Goal: Task Accomplishment & Management: Manage account settings

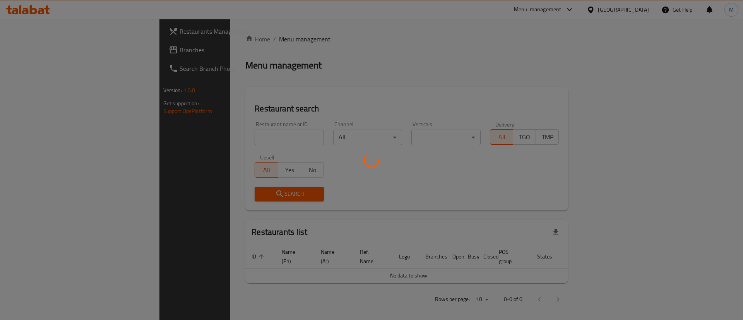
click at [586, 35] on div at bounding box center [371, 160] width 743 height 320
click at [589, 8] on div at bounding box center [371, 160] width 743 height 320
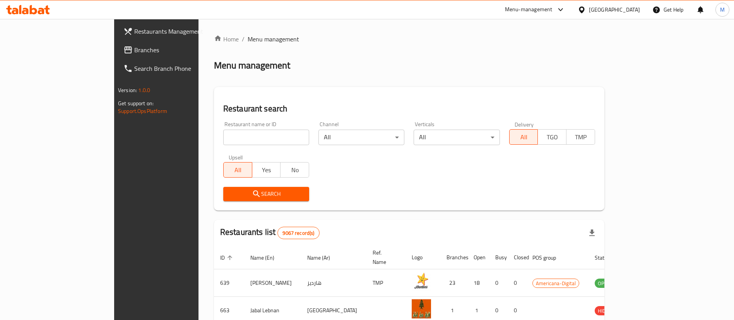
click at [589, 13] on div at bounding box center [583, 9] width 11 height 9
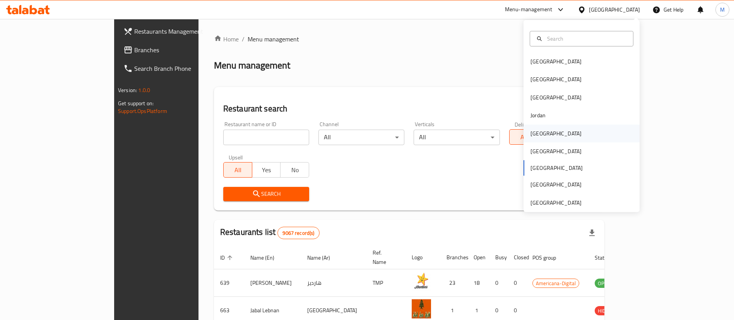
click at [535, 138] on div "[GEOGRAPHIC_DATA]" at bounding box center [556, 133] width 51 height 9
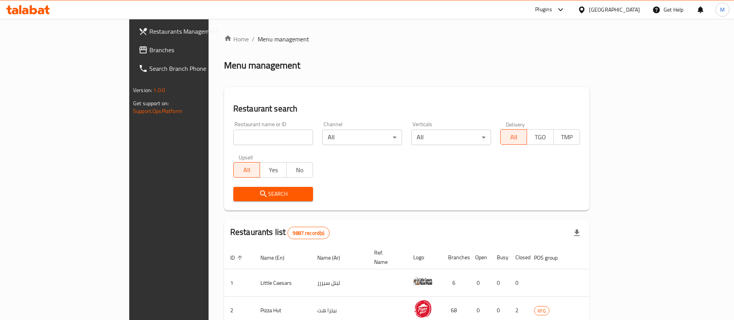
click at [552, 14] on div "Plugins" at bounding box center [543, 9] width 17 height 9
click at [529, 69] on div "Menu-management" at bounding box center [515, 70] width 48 height 9
paste input "630500"
click at [233, 139] on input "630500" at bounding box center [273, 137] width 80 height 15
type input "630500"
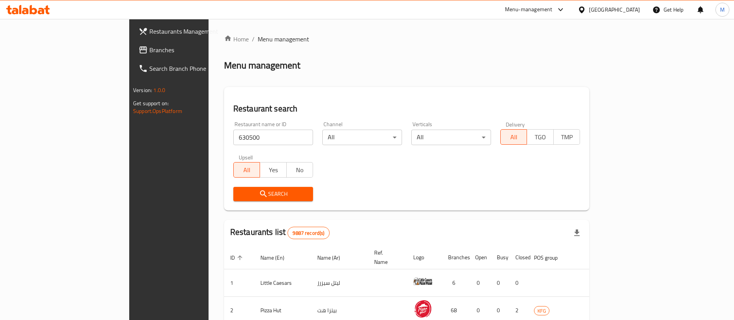
click at [240, 192] on span "Search" at bounding box center [273, 194] width 67 height 10
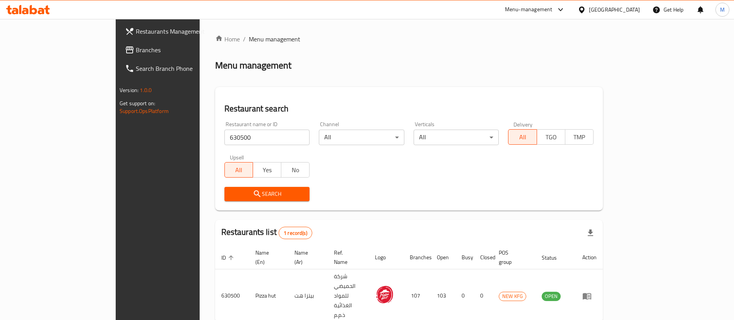
scroll to position [10, 0]
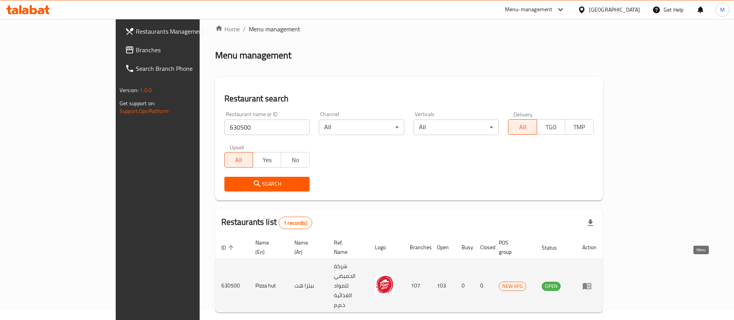
click at [590, 285] on icon "enhanced table" at bounding box center [589, 286] width 3 height 3
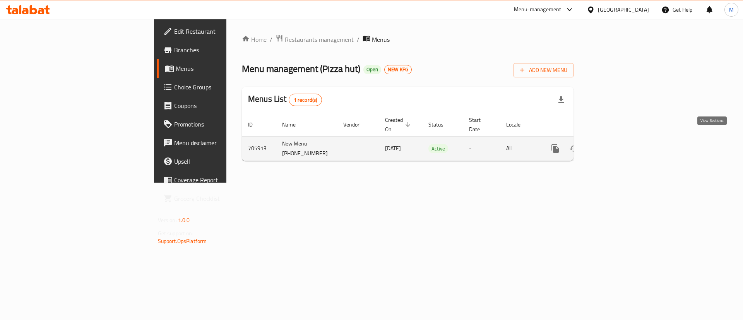
click at [616, 144] on icon "enhanced table" at bounding box center [611, 148] width 9 height 9
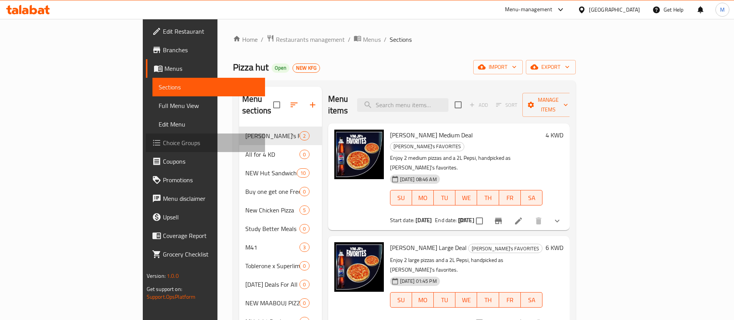
click at [163, 138] on span "Choice Groups" at bounding box center [211, 142] width 96 height 9
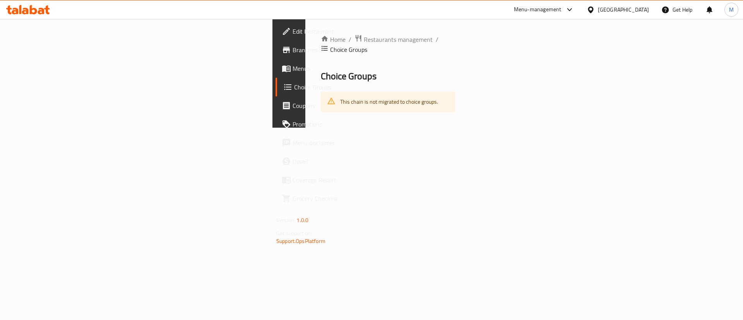
click at [294, 88] on span "Choice Groups" at bounding box center [342, 86] width 96 height 9
click at [294, 89] on span "Choice Groups" at bounding box center [342, 86] width 96 height 9
click at [293, 108] on span "Coupons" at bounding box center [342, 105] width 98 height 9
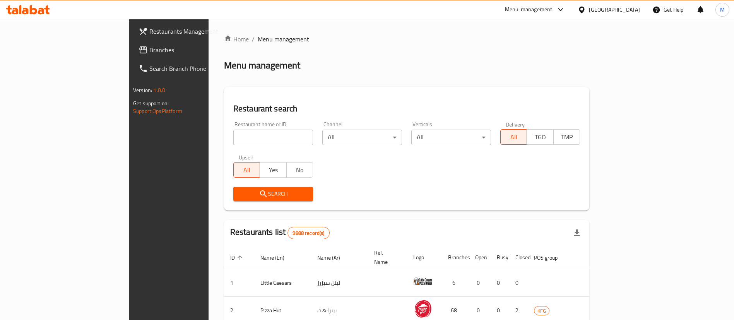
click at [233, 134] on input "search" at bounding box center [273, 137] width 80 height 15
paste input "630500"
type input "630500"
click button "Search" at bounding box center [273, 194] width 80 height 14
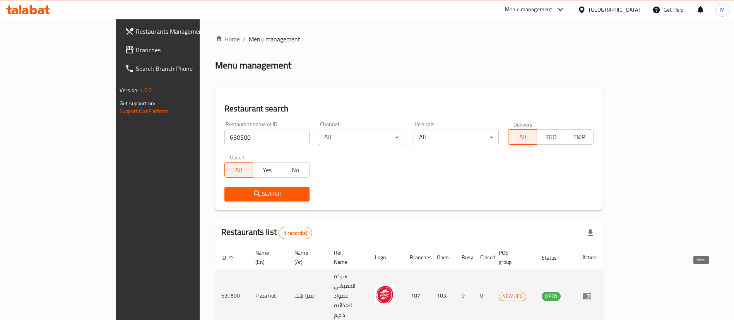
click at [592, 293] on icon "enhanced table" at bounding box center [587, 296] width 9 height 7
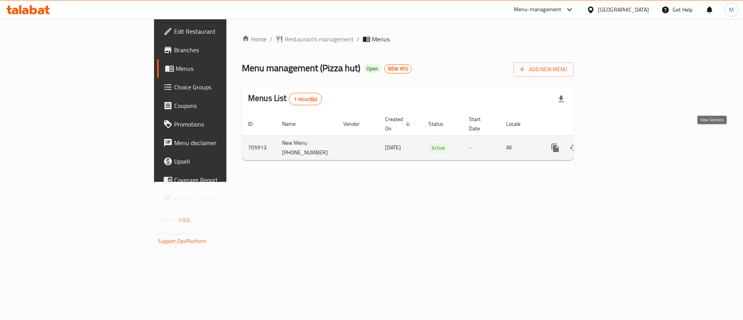
click at [616, 143] on icon "enhanced table" at bounding box center [611, 147] width 9 height 9
